Goal: Task Accomplishment & Management: Manage account settings

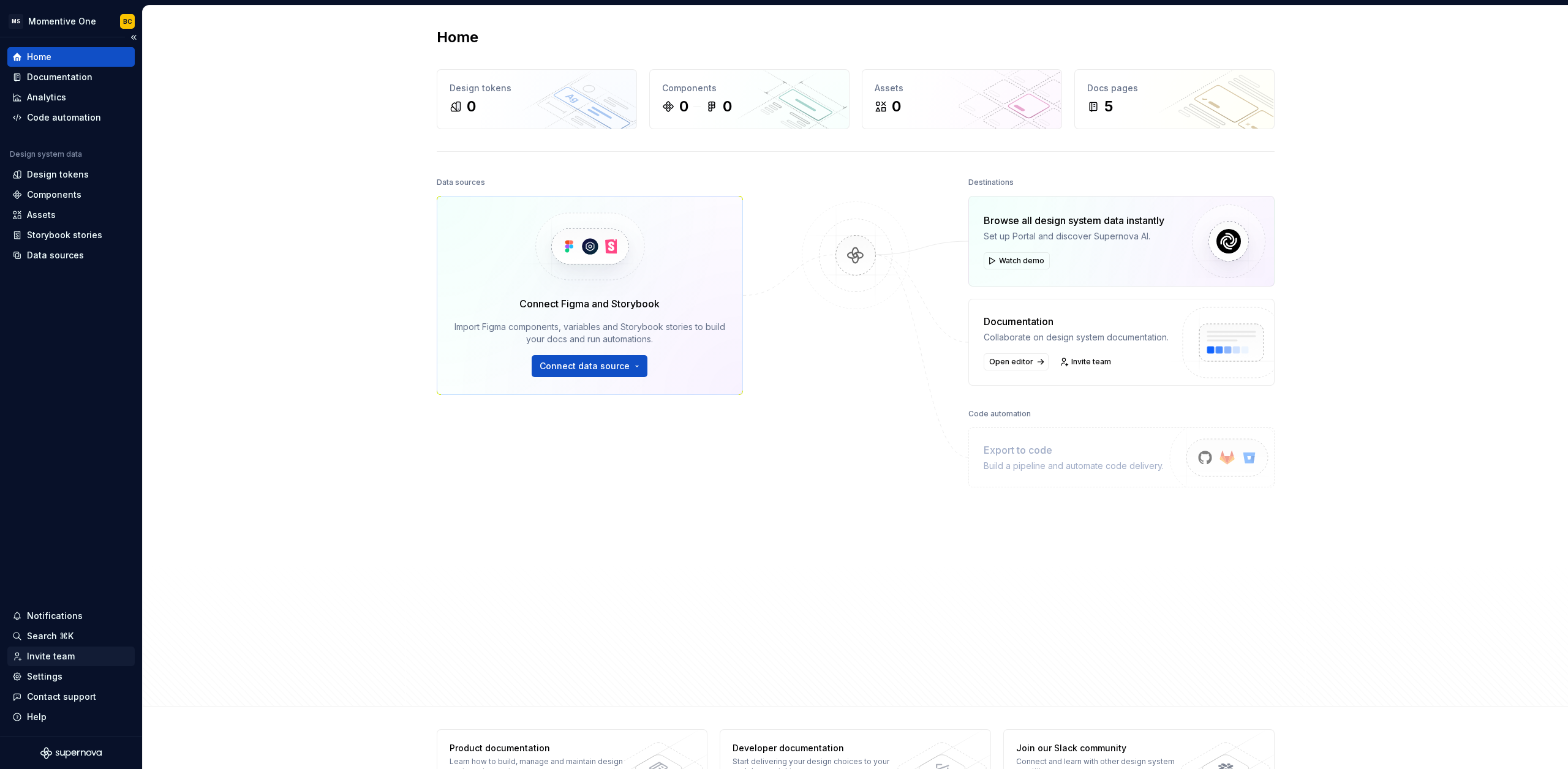
click at [50, 660] on div "Invite team" at bounding box center [51, 656] width 48 height 12
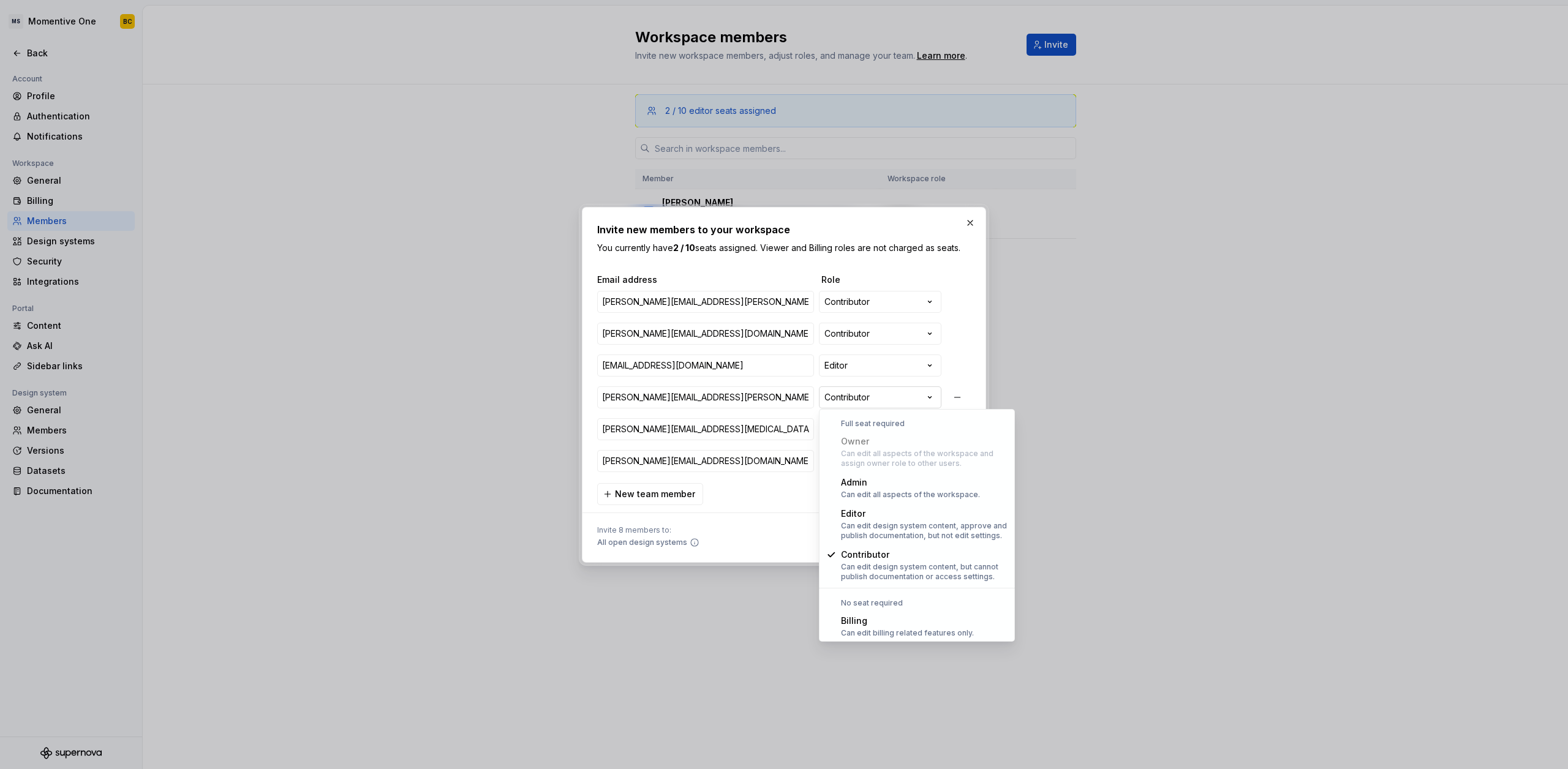
click at [927, 401] on div "**********" at bounding box center [784, 384] width 1568 height 769
select select "*******"
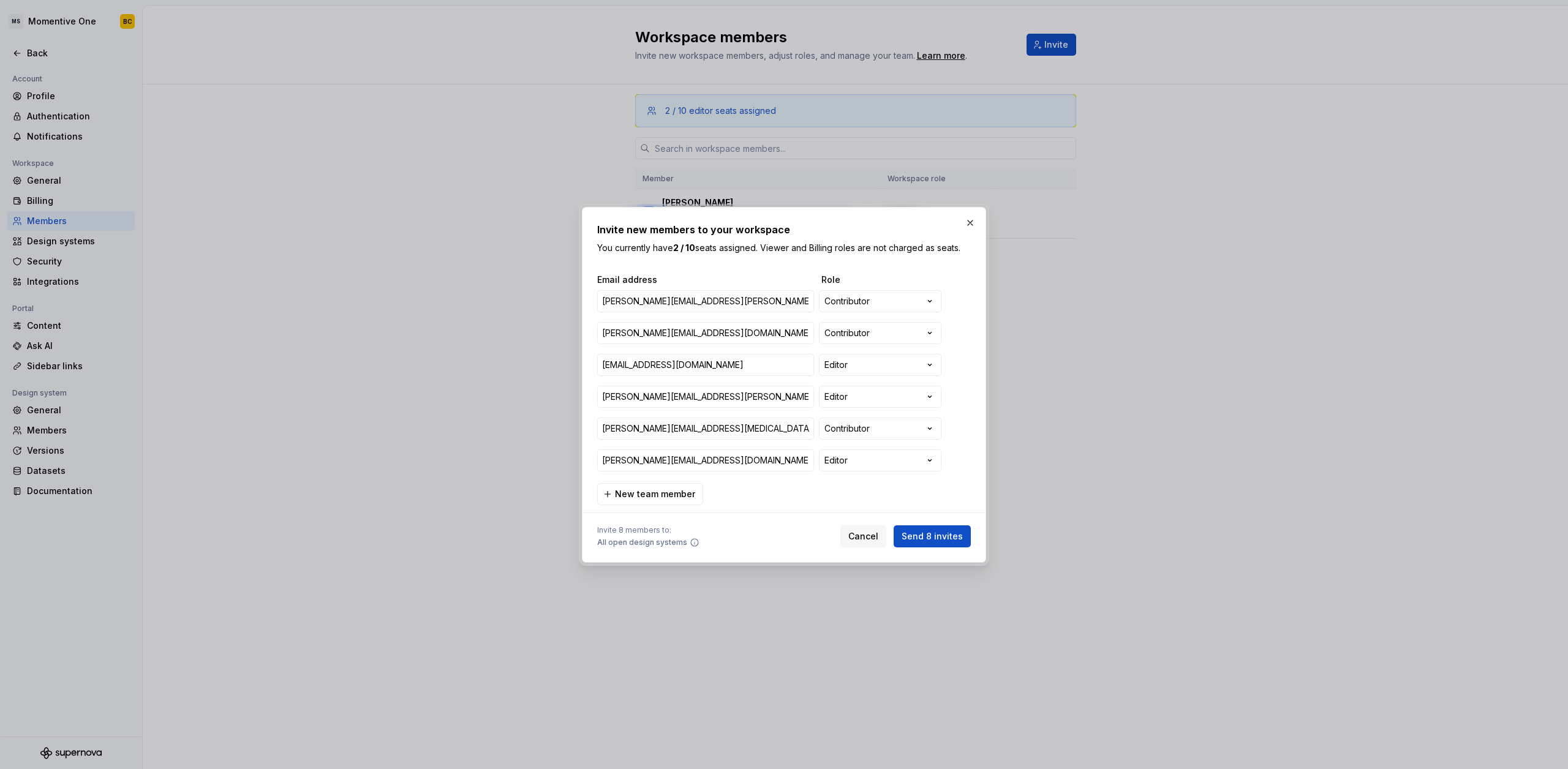
scroll to position [4, 0]
click at [923, 534] on span "Send 8 invites" at bounding box center [932, 536] width 61 height 12
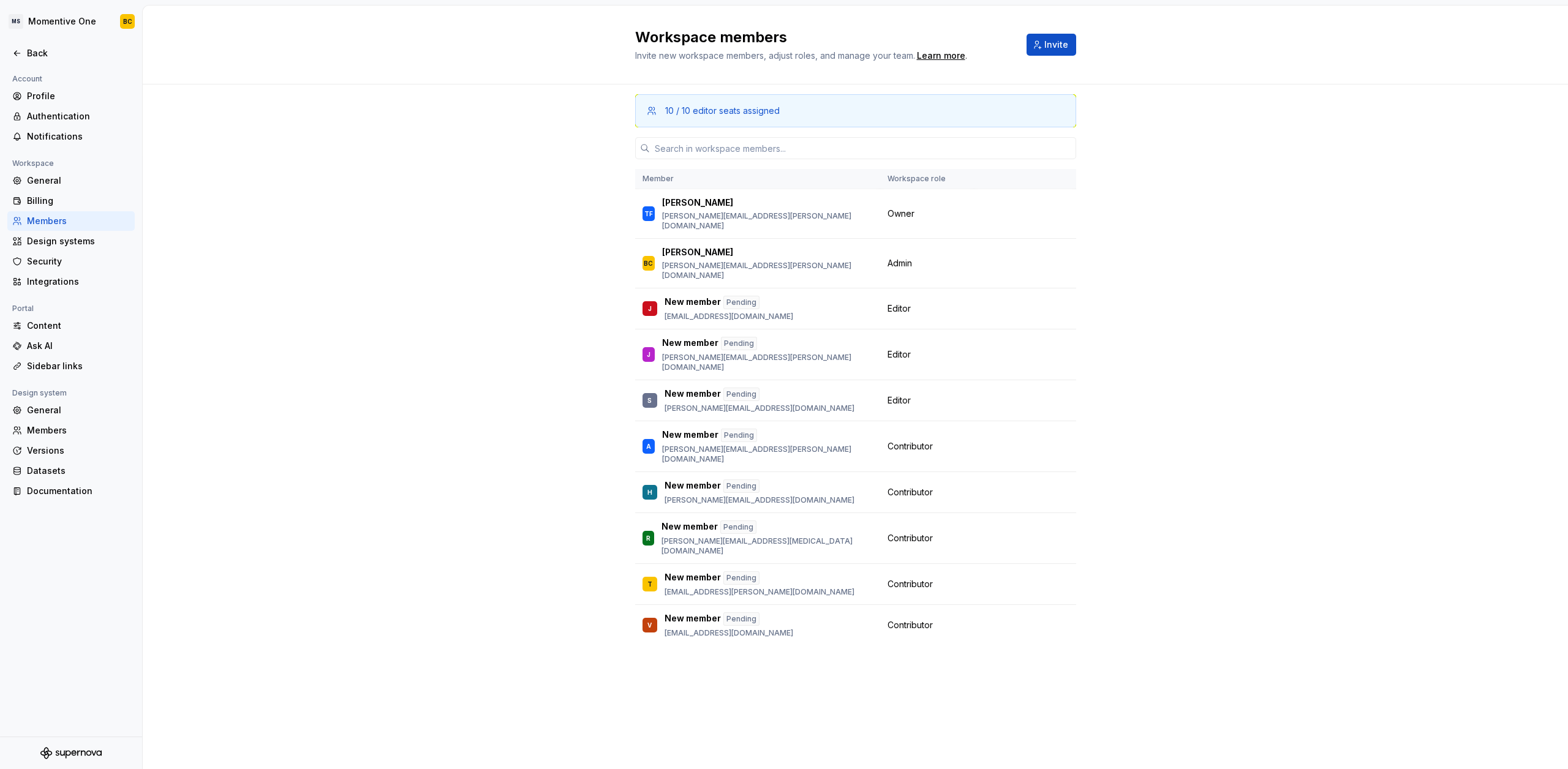
click at [493, 229] on div "10 / 10 editor seats assigned Member Workspace role TF Tracy Fussell tracy.fuss…" at bounding box center [855, 426] width 1426 height 685
click at [1062, 438] on button "button" at bounding box center [1060, 446] width 17 height 17
click at [1125, 415] on div "10 / 10 editor seats assigned Member Workspace role TF Tracy Fussell tracy.fuss…" at bounding box center [855, 426] width 1426 height 685
click at [1016, 442] on span "Change role" at bounding box center [1009, 446] width 45 height 10
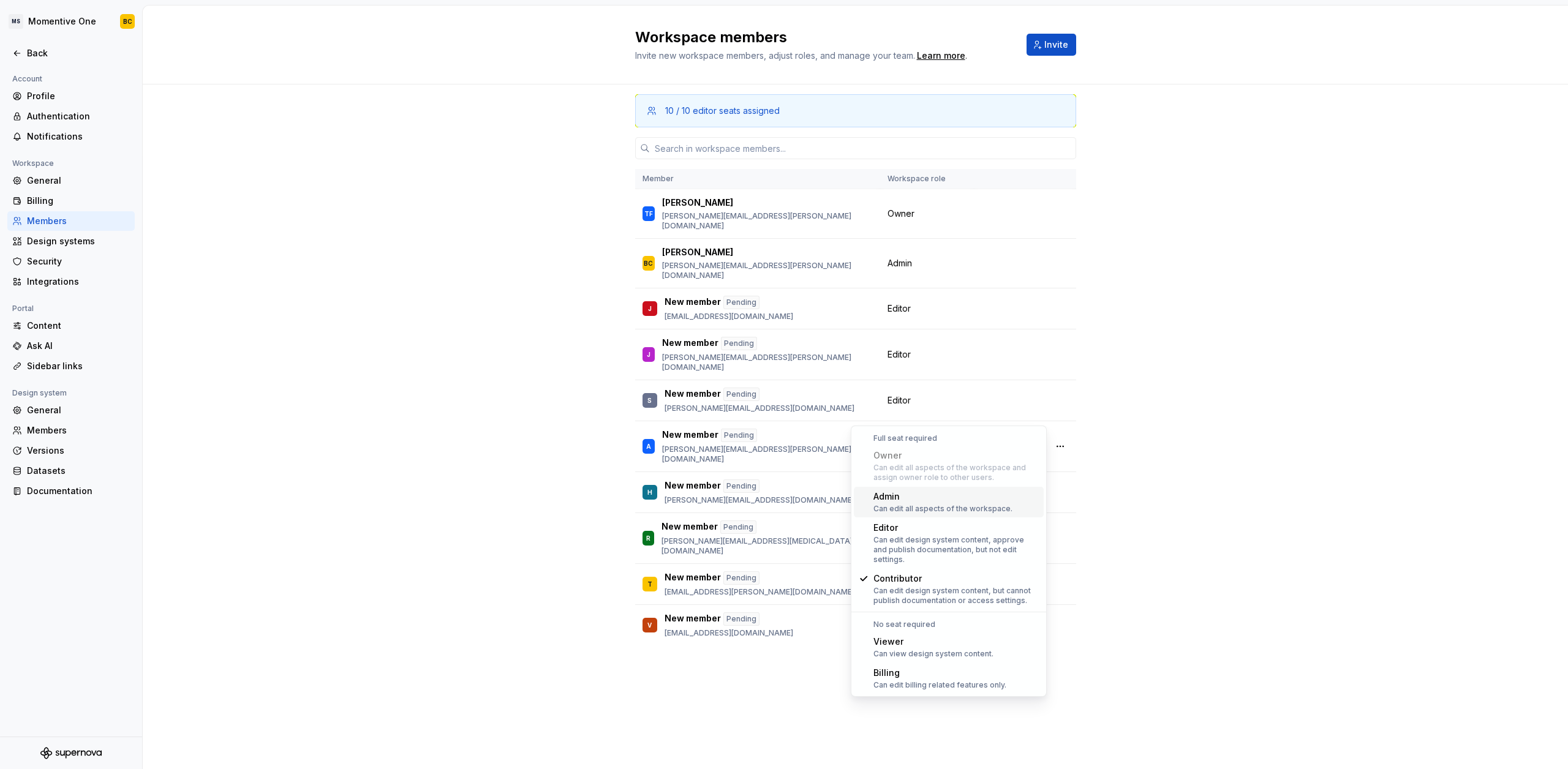
click at [1207, 370] on div "10 / 10 editor seats assigned Member Workspace role TF Tracy Fussell tracy.fuss…" at bounding box center [855, 426] width 1426 height 685
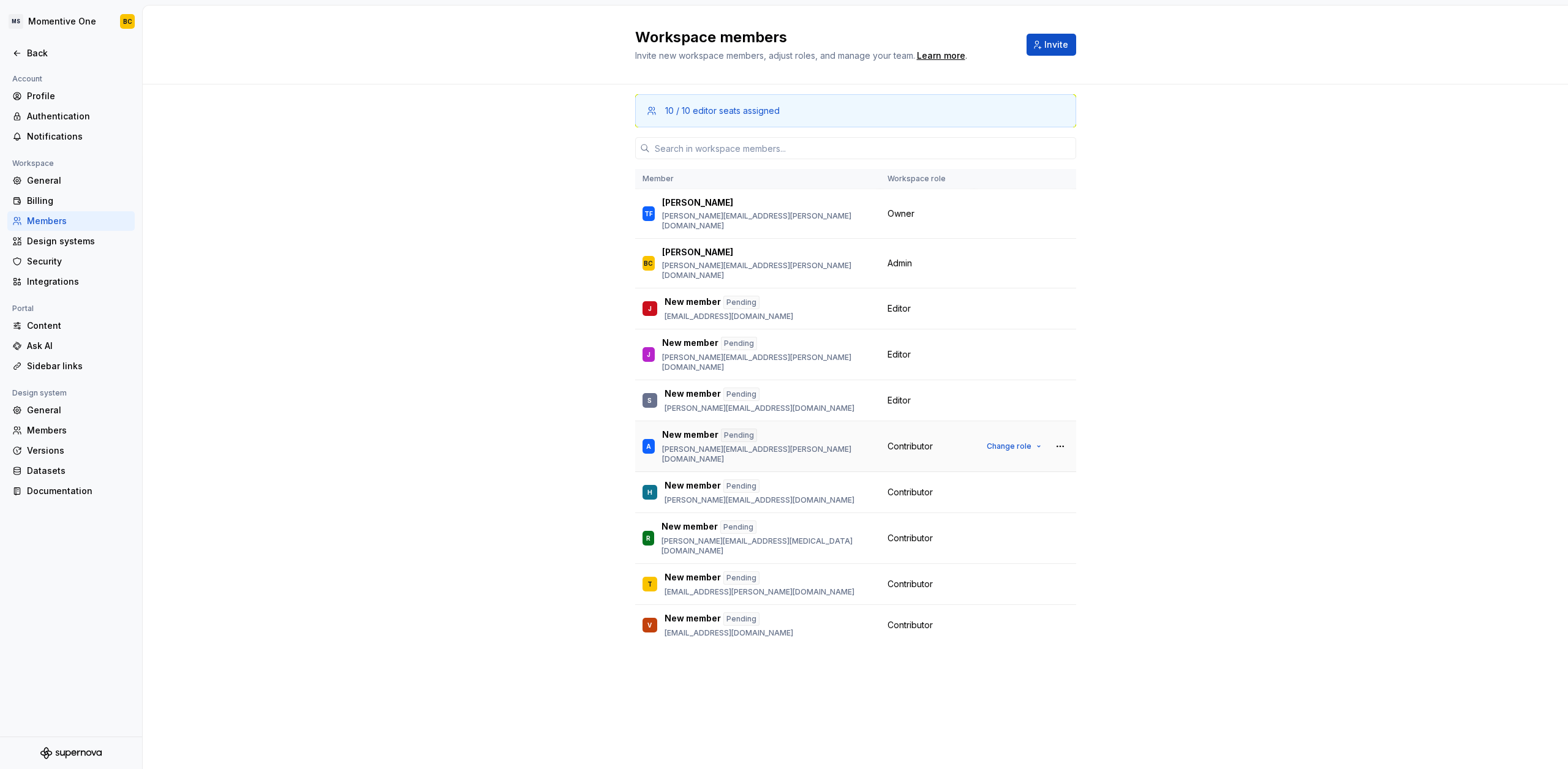
click at [909, 440] on span "Contributor" at bounding box center [910, 446] width 46 height 12
copy span "Contributor"
click at [21, 50] on icon at bounding box center [17, 53] width 10 height 10
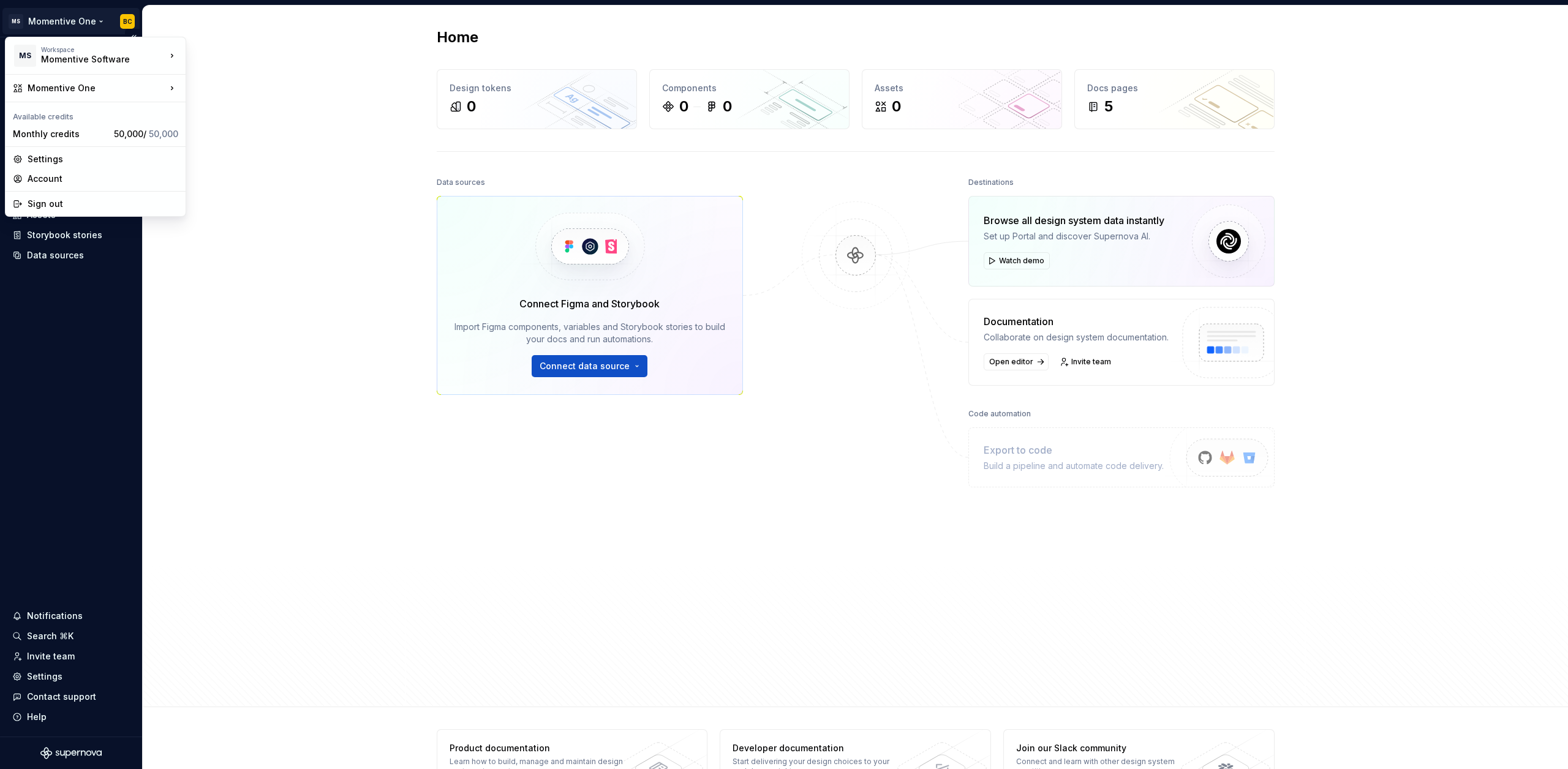
click at [99, 23] on html "MS Momentive One BC Home Documentation Analytics Code automation Design system …" at bounding box center [784, 384] width 1568 height 769
click at [231, 203] on html "MS Momentive One BC Home Documentation Analytics Code automation Design system …" at bounding box center [784, 384] width 1568 height 769
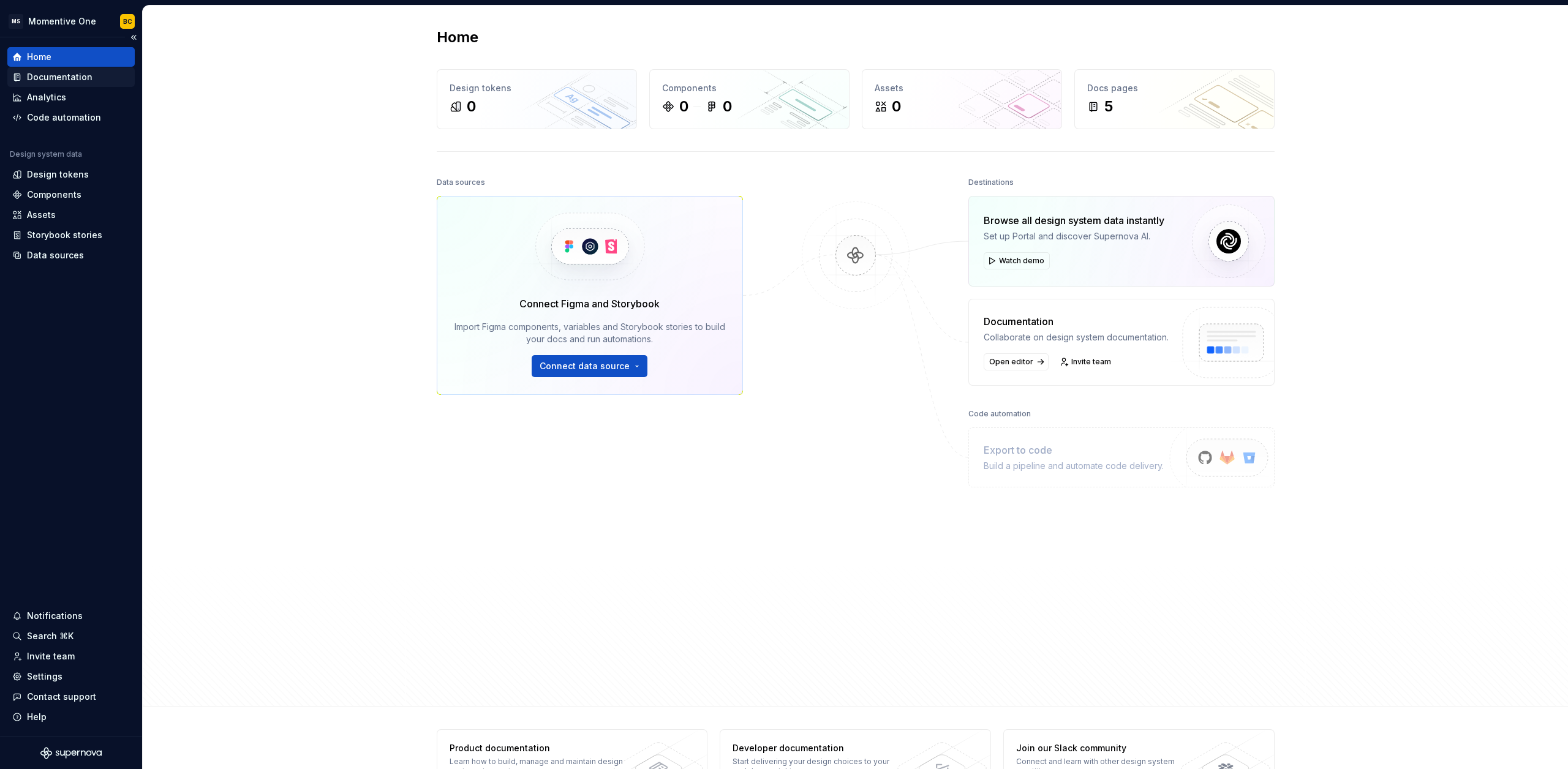
click at [48, 76] on div "Documentation" at bounding box center [59, 77] width 65 height 12
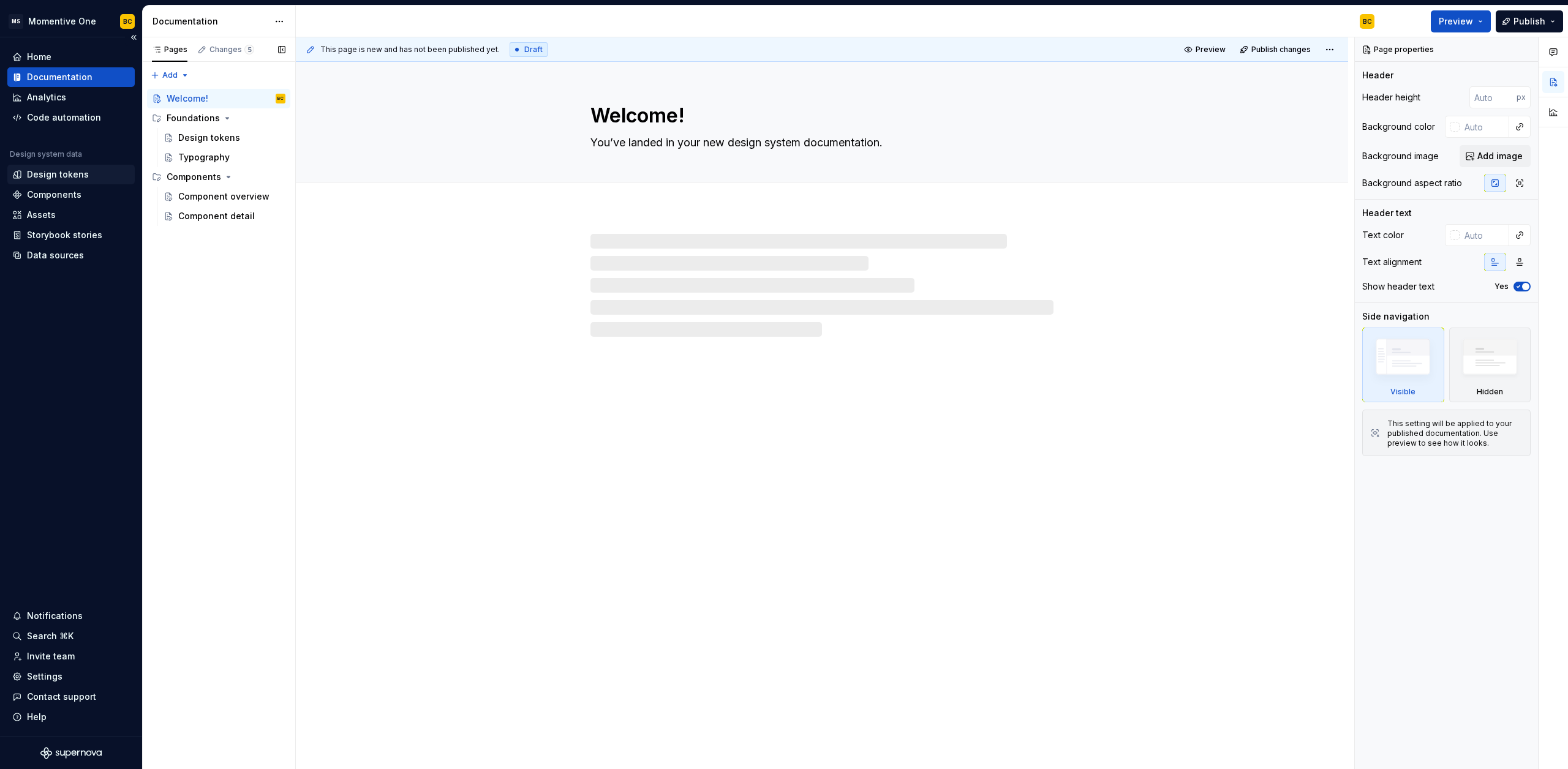
type textarea "*"
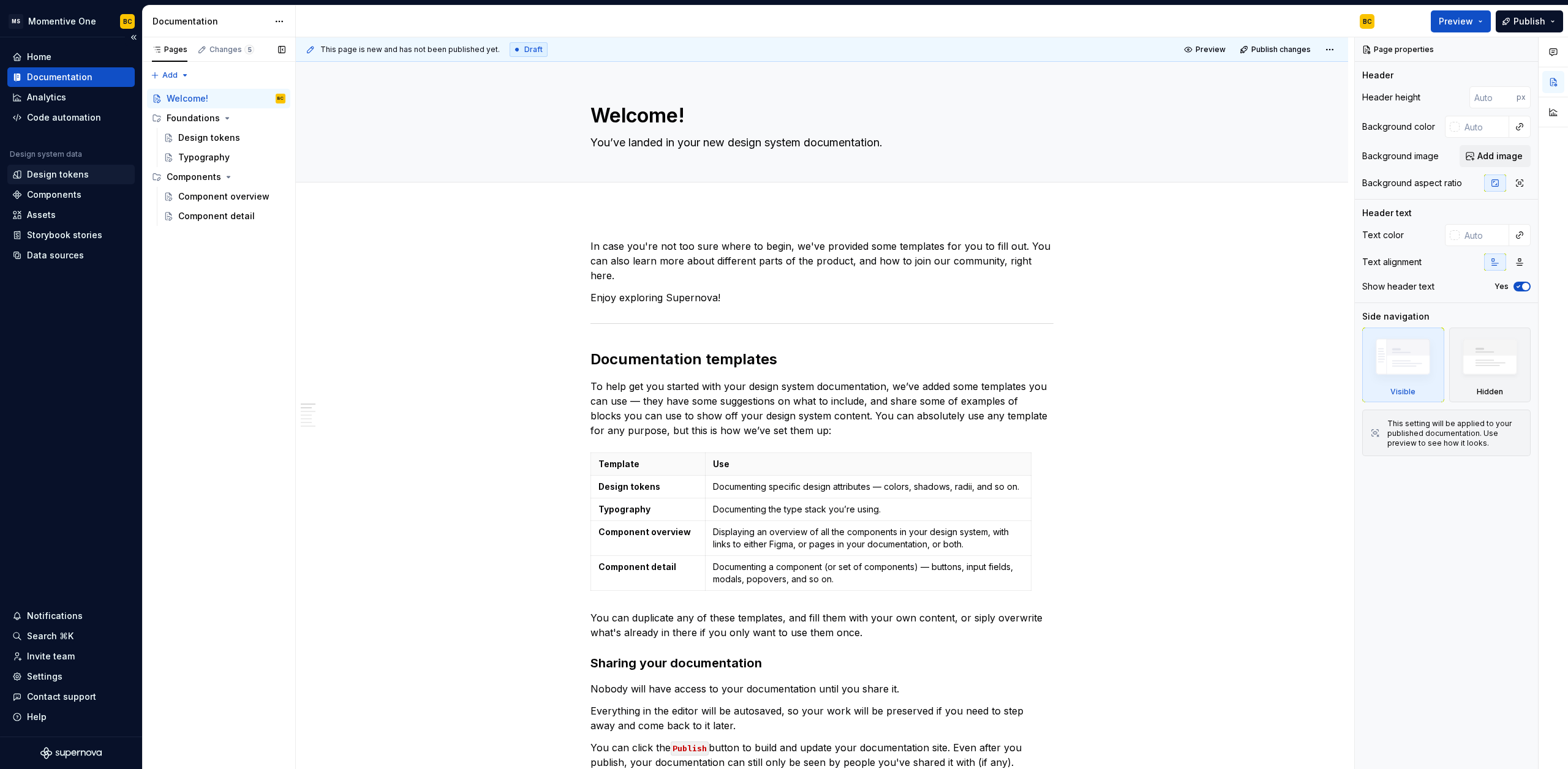
click at [60, 172] on div "Design tokens" at bounding box center [58, 174] width 62 height 12
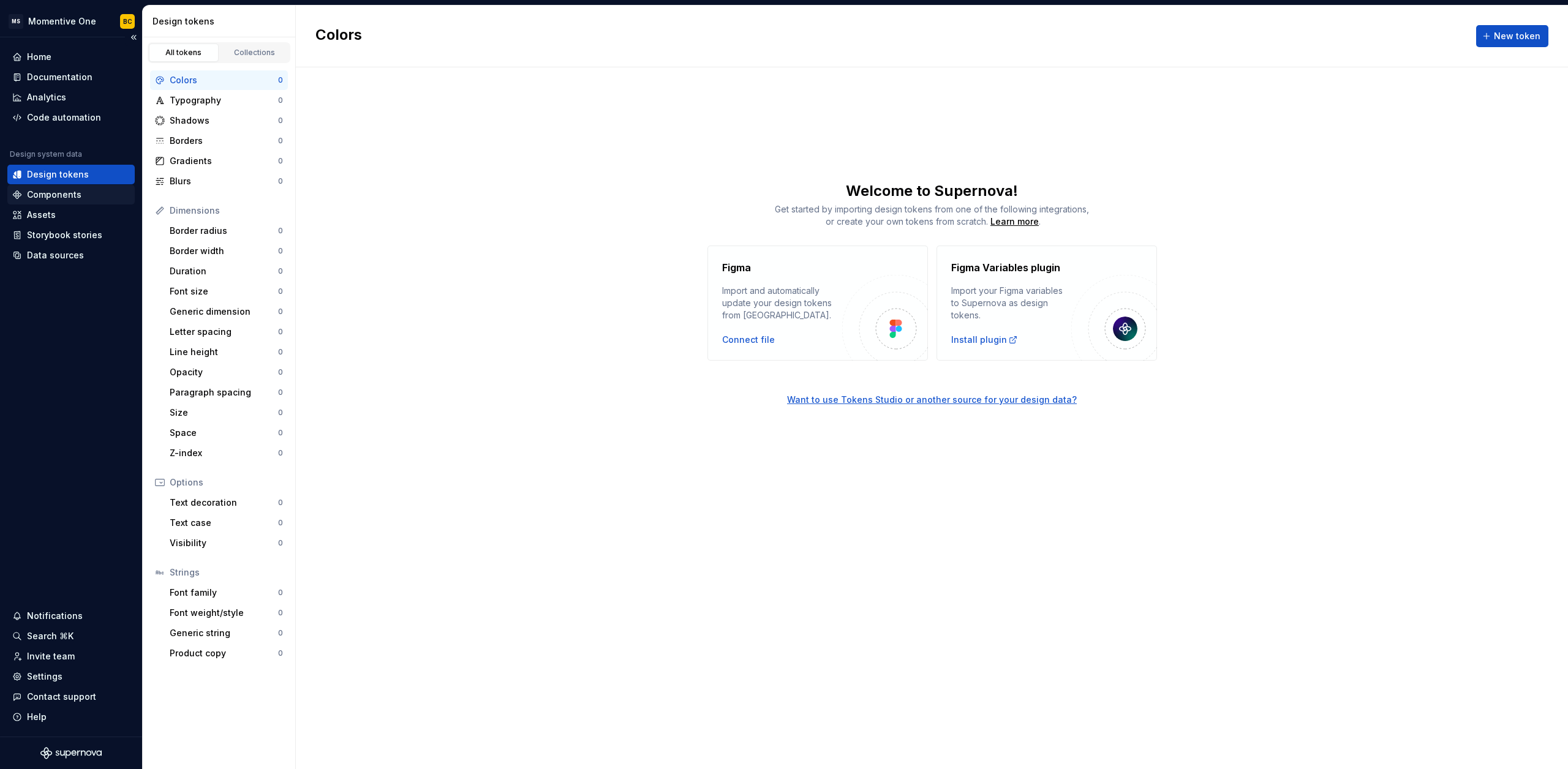
click at [56, 196] on div "Components" at bounding box center [54, 194] width 54 height 12
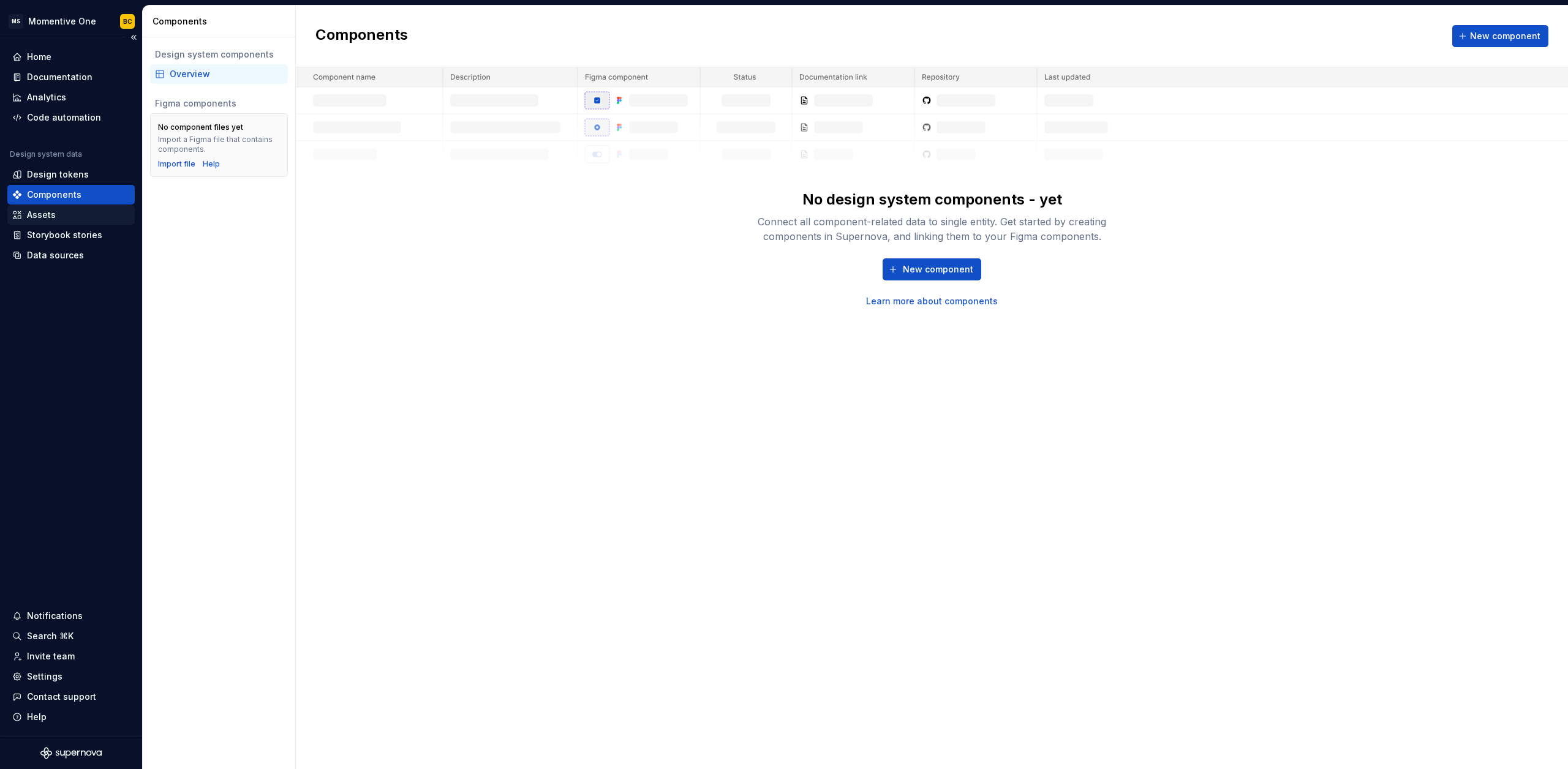
click at [47, 214] on div "Assets" at bounding box center [41, 215] width 29 height 12
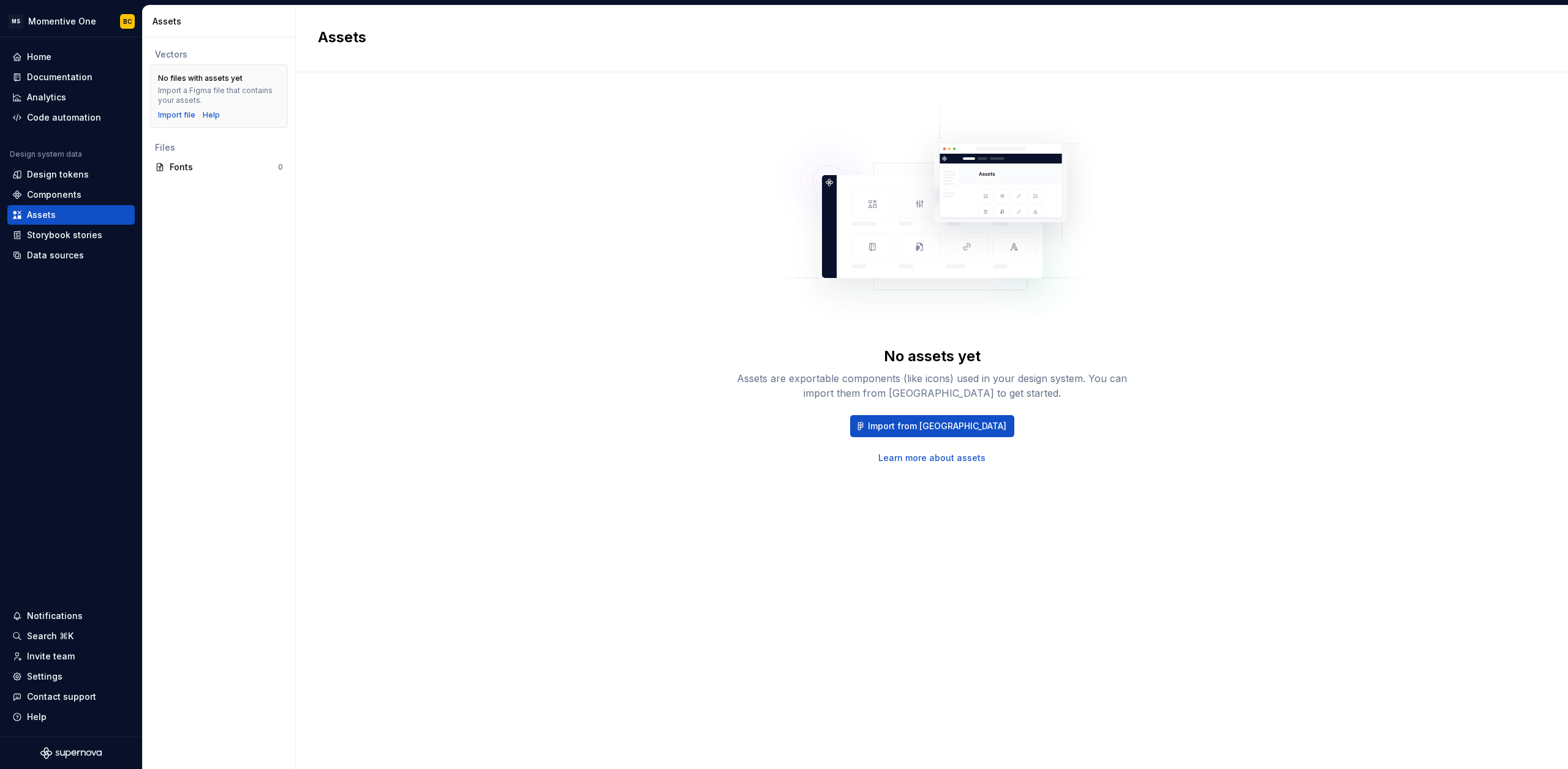
click at [462, 166] on div "No assets yet Assets are exportable components (like icons) used in your design…" at bounding box center [932, 280] width 1228 height 370
